Goal: Transaction & Acquisition: Purchase product/service

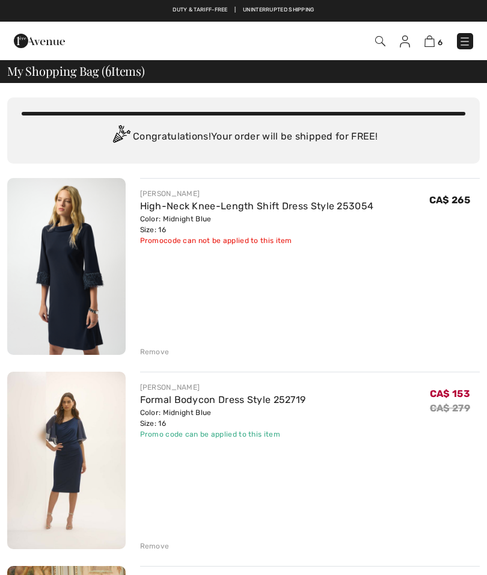
click at [158, 347] on div "Remove" at bounding box center [154, 352] width 29 height 11
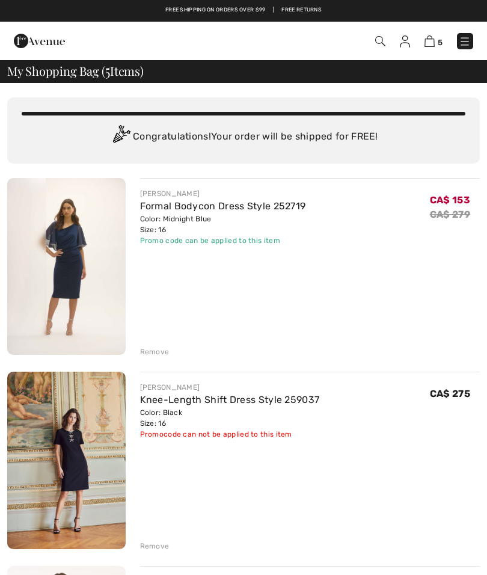
click at [155, 353] on div "Remove" at bounding box center [154, 352] width 29 height 11
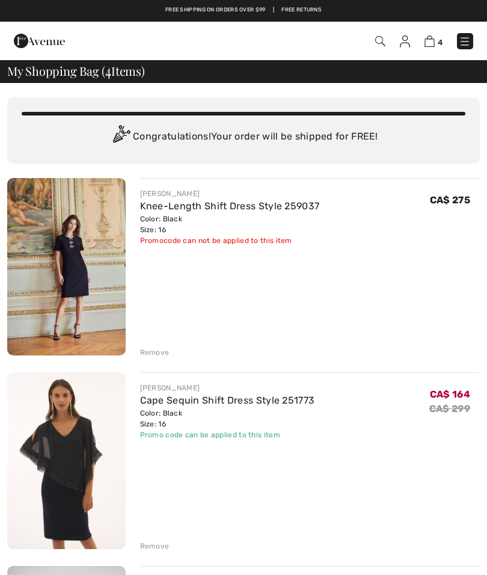
click at [158, 350] on div "Remove" at bounding box center [154, 352] width 29 height 11
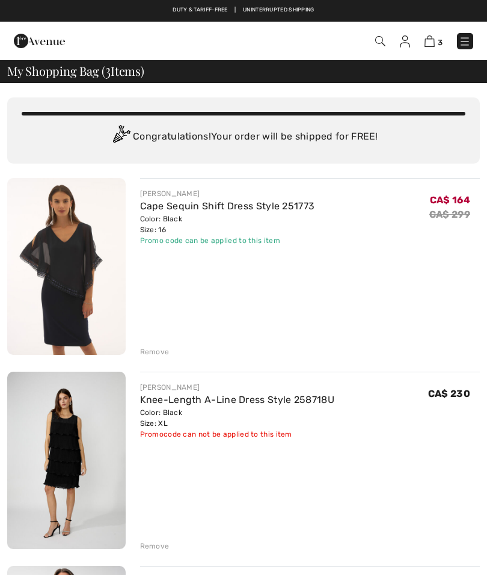
click at [159, 350] on div "Remove" at bounding box center [154, 352] width 29 height 11
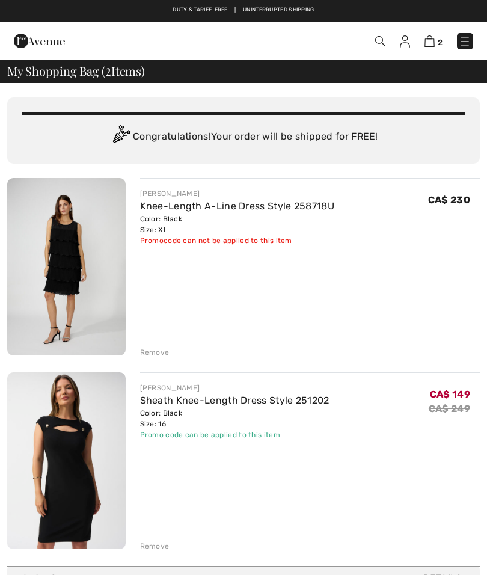
click at [155, 348] on div "Remove" at bounding box center [154, 352] width 29 height 11
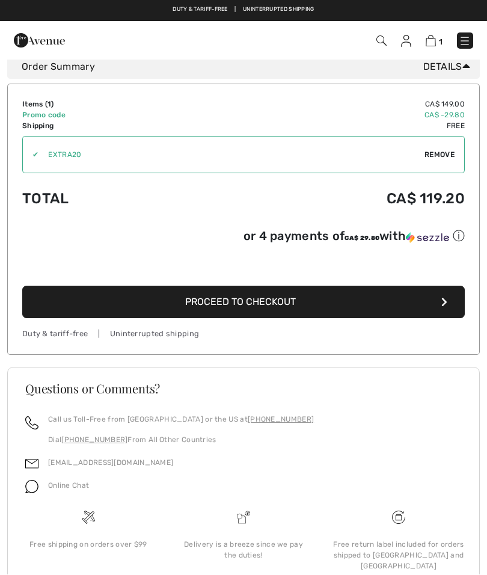
scroll to position [316, 0]
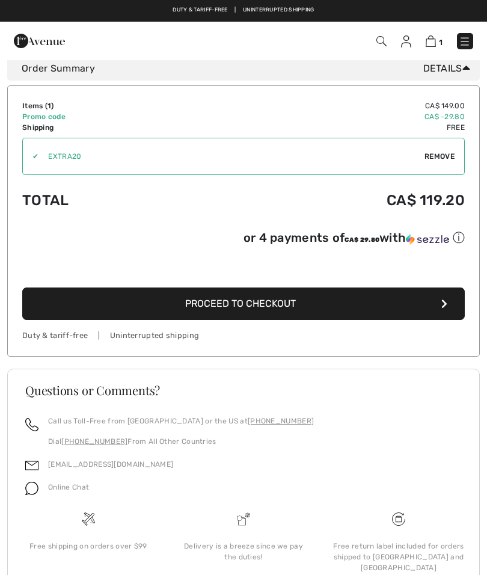
click at [317, 307] on button "Proceed to Checkout" at bounding box center [243, 304] width 443 height 32
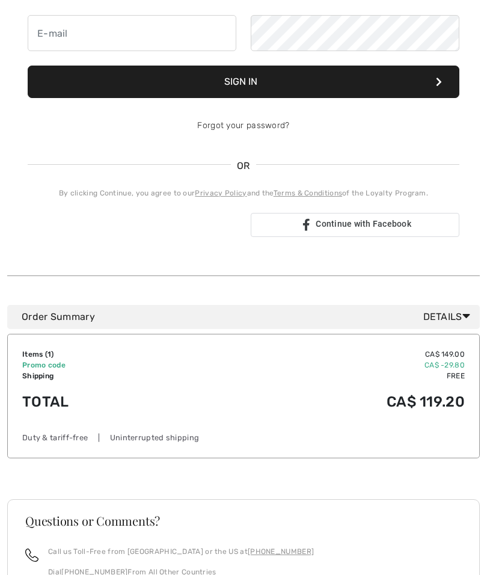
scroll to position [201, 0]
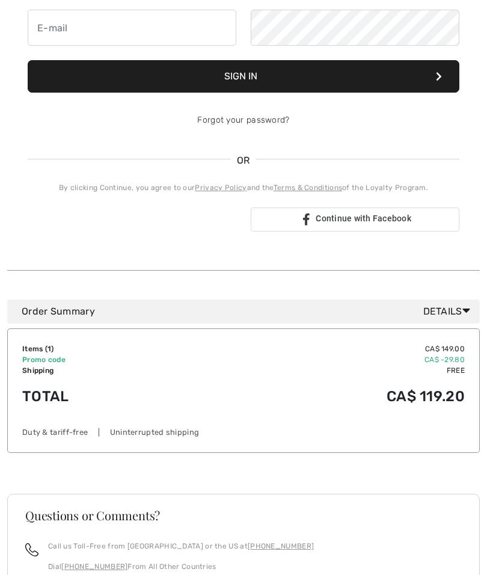
click at [283, 398] on td "CA$ 119.20" at bounding box center [326, 396] width 277 height 41
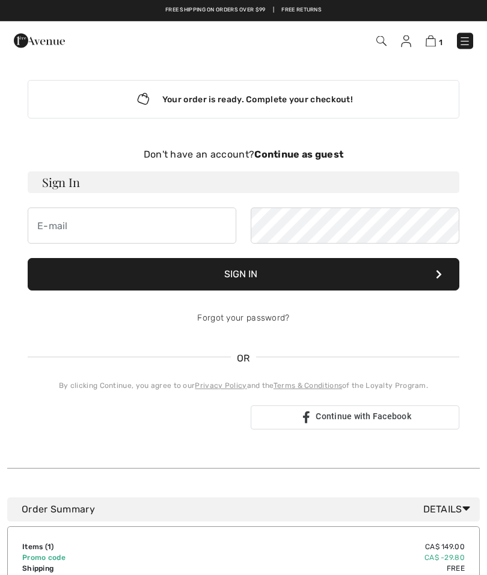
scroll to position [0, 0]
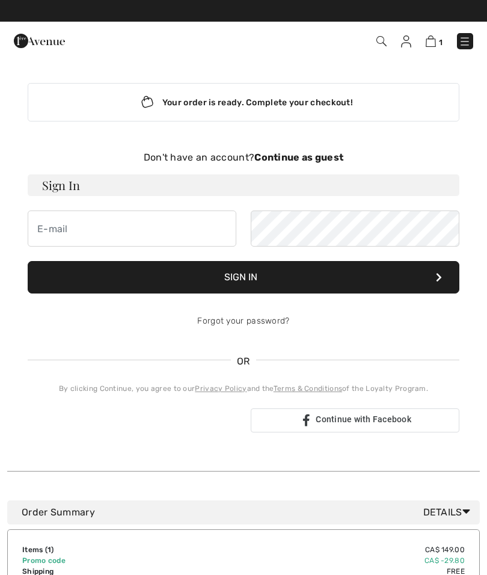
click at [321, 161] on strong "Continue as guest" at bounding box center [299, 157] width 89 height 11
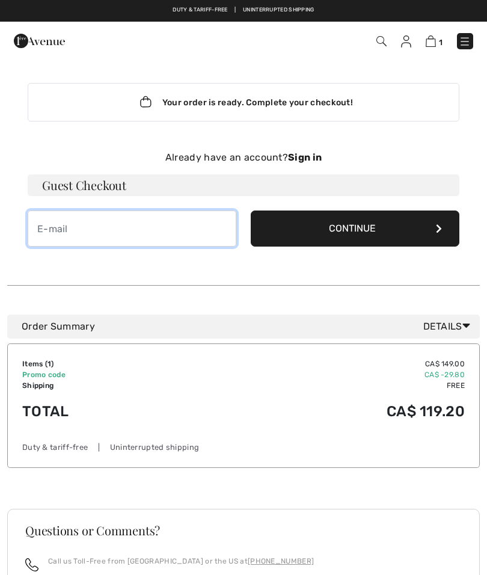
click at [175, 227] on input "email" at bounding box center [132, 229] width 209 height 36
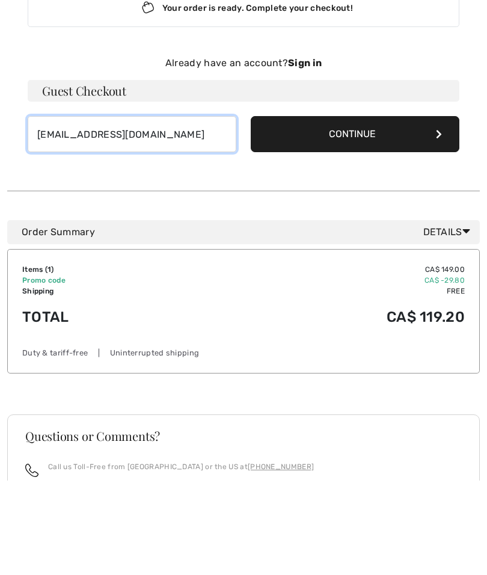
type input "[EMAIL_ADDRESS][DOMAIN_NAME]"
click at [383, 211] on button "Continue" at bounding box center [355, 229] width 209 height 36
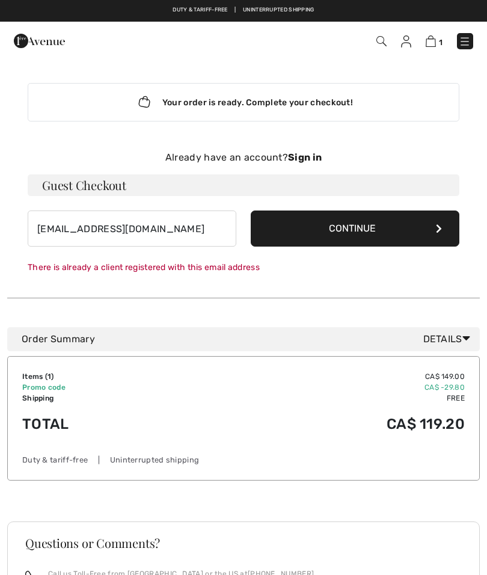
click at [306, 158] on strong "Sign in" at bounding box center [305, 157] width 34 height 11
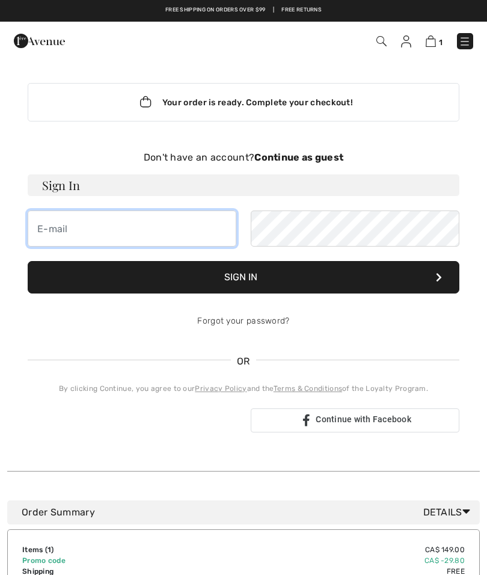
click at [195, 229] on input "email" at bounding box center [132, 229] width 209 height 36
click at [259, 319] on link "Forgot your password?" at bounding box center [243, 321] width 92 height 10
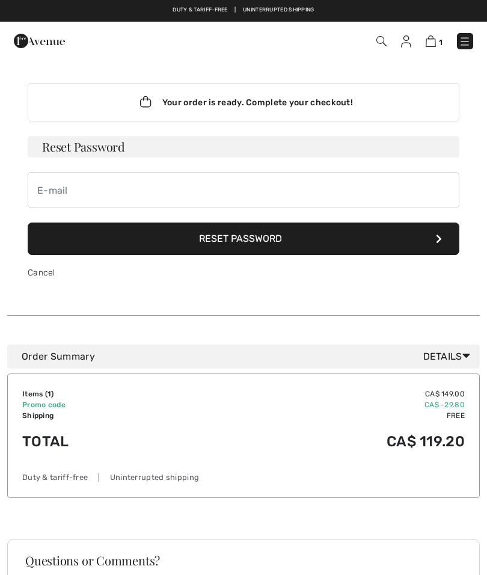
click at [256, 239] on button "Reset Password" at bounding box center [244, 239] width 432 height 32
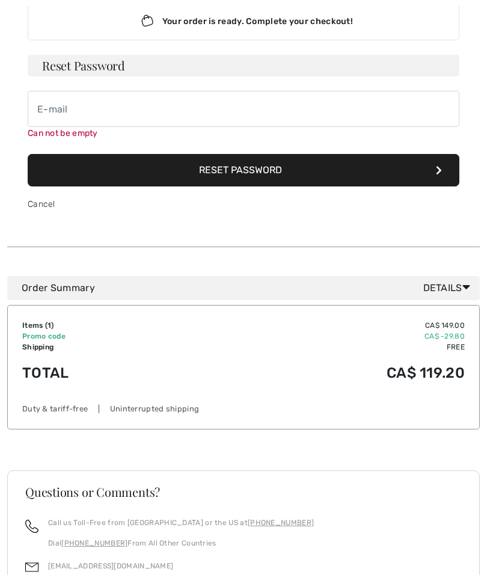
scroll to position [85, 0]
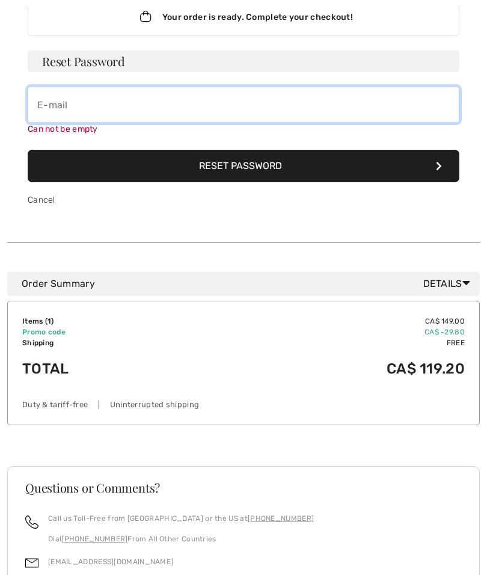
click at [149, 107] on input "email" at bounding box center [244, 105] width 432 height 36
type input "[EMAIL_ADDRESS][DOMAIN_NAME]"
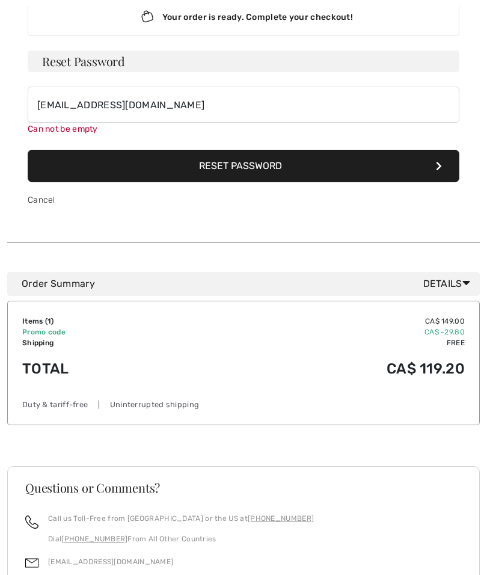
click at [252, 163] on button "Reset Password" at bounding box center [244, 166] width 432 height 32
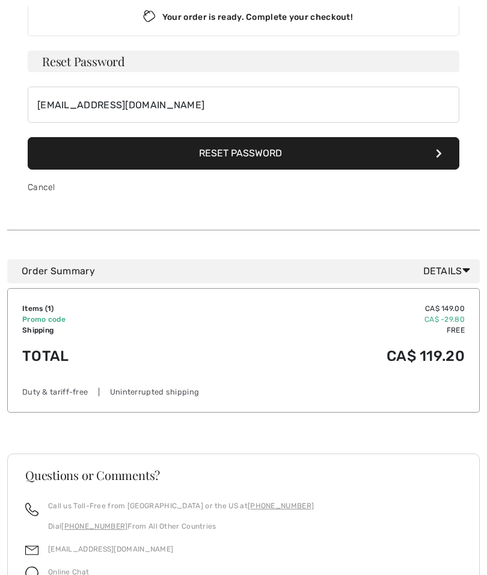
click at [43, 184] on link "Cancel" at bounding box center [42, 187] width 28 height 10
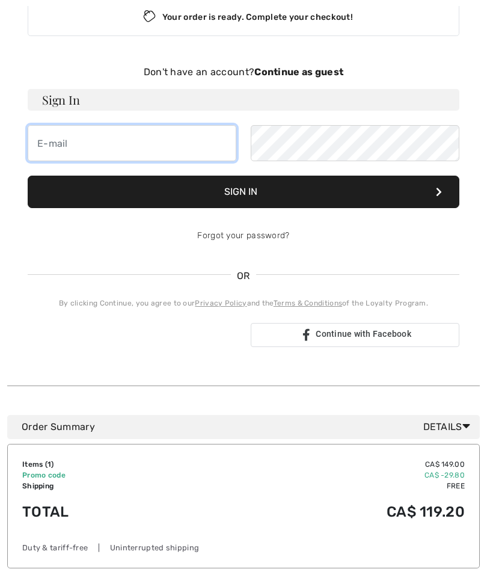
click at [171, 147] on input "email" at bounding box center [132, 143] width 209 height 36
type input "[EMAIL_ADDRESS][DOMAIN_NAME]"
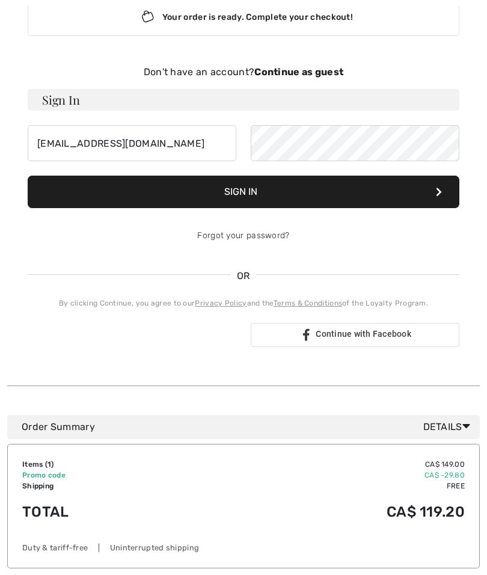
click at [304, 193] on button "Sign In" at bounding box center [244, 192] width 432 height 32
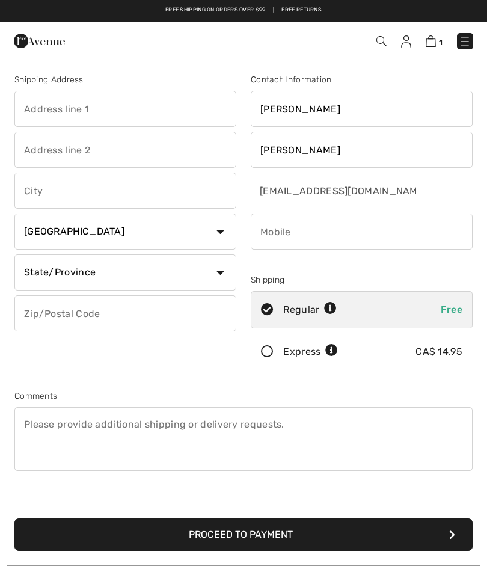
click at [105, 113] on input "text" at bounding box center [125, 109] width 222 height 36
click at [126, 149] on input "text" at bounding box center [125, 150] width 222 height 36
type input "320 Tweedsmuir Avenue"
type input "Suite 1710"
click at [139, 191] on input "text" at bounding box center [125, 191] width 222 height 36
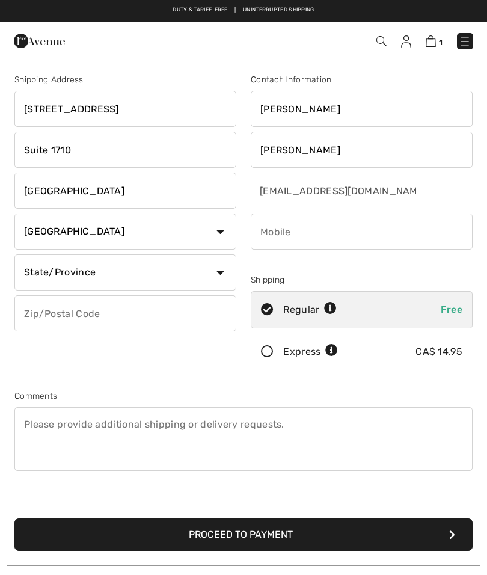
type input "York"
click at [218, 270] on select "State/Province Alberta British Columbia Manitoba New Brunswick Newfoundland and…" at bounding box center [125, 273] width 222 height 36
select select "ON"
click at [126, 312] on input "text" at bounding box center [125, 313] width 222 height 36
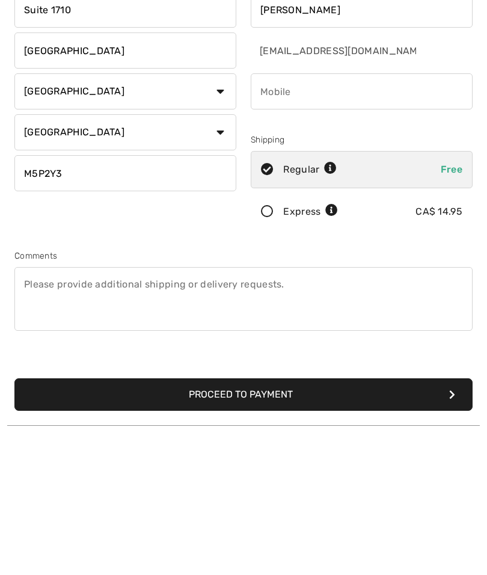
type input "M5P2Y3"
click at [304, 214] on input "phone" at bounding box center [362, 232] width 222 height 36
type input "6472371143"
click at [167, 407] on textarea at bounding box center [243, 439] width 459 height 64
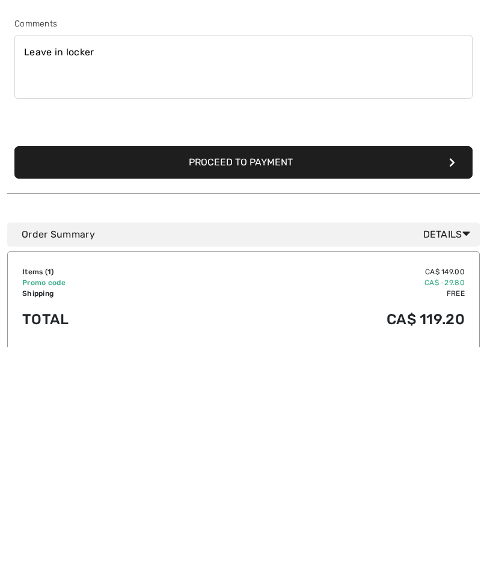
scroll to position [147, 0]
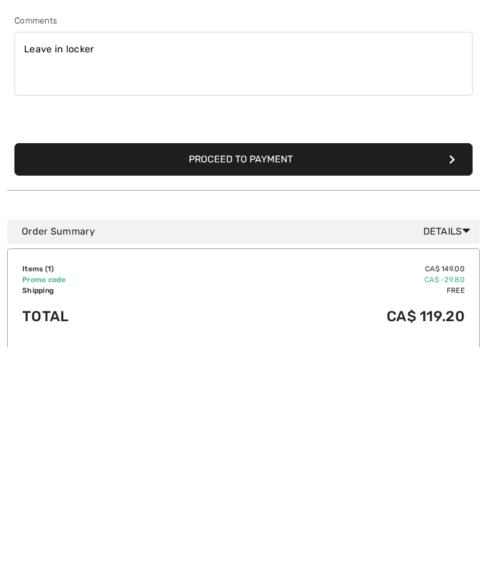
type textarea "Leave in locker"
click at [297, 371] on button "Proceed to Payment" at bounding box center [243, 387] width 459 height 32
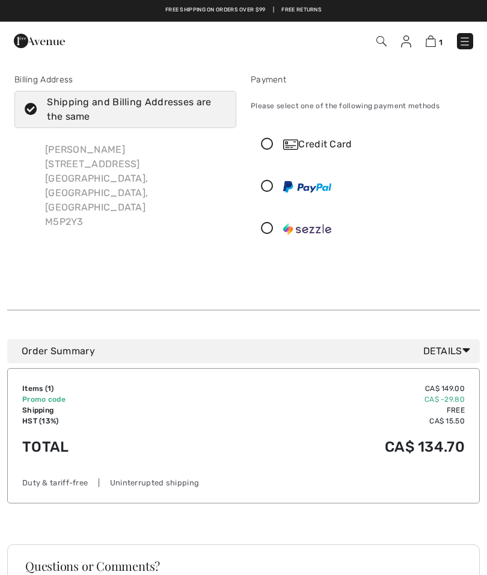
click at [298, 144] on img at bounding box center [290, 145] width 15 height 10
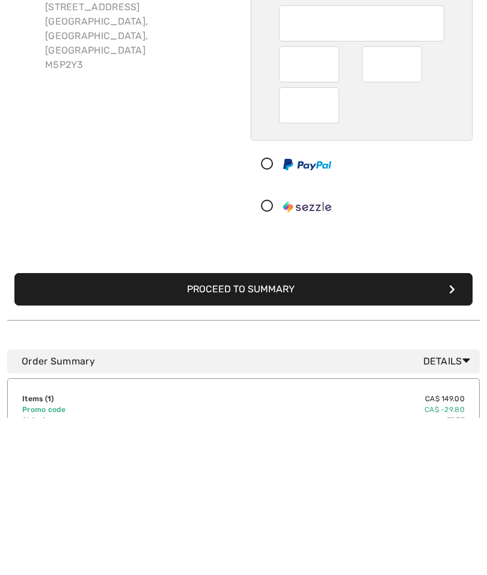
click at [266, 430] on button "Proceed to Summary" at bounding box center [243, 446] width 459 height 32
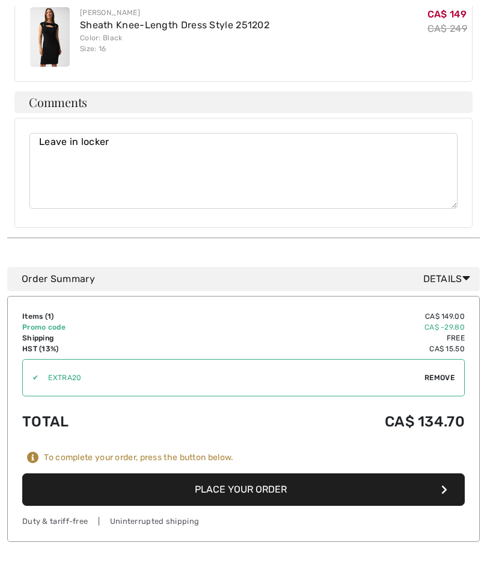
scroll to position [566, 0]
click at [290, 475] on button "Place Your Order" at bounding box center [243, 490] width 443 height 32
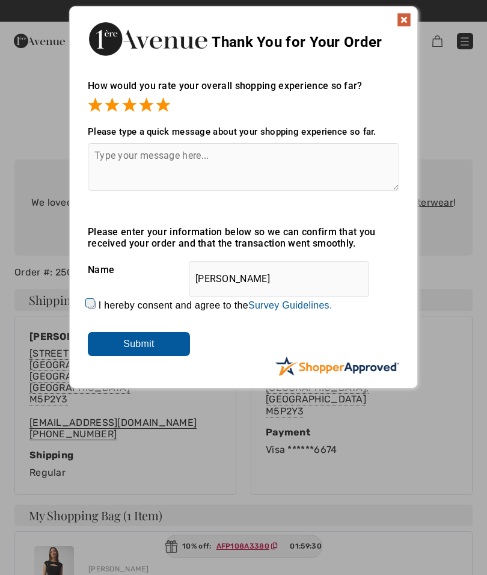
click at [400, 19] on img at bounding box center [404, 20] width 14 height 14
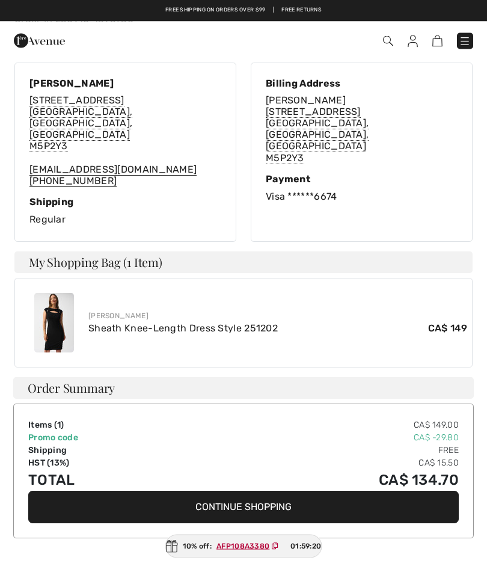
scroll to position [253, 0]
click at [54, 196] on div "Shipping Regular" at bounding box center [125, 211] width 192 height 31
